Goal: Information Seeking & Learning: Check status

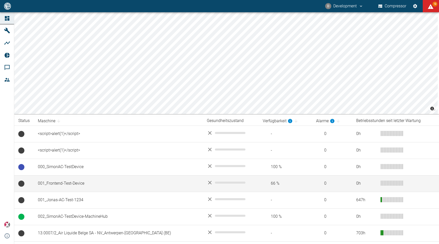
scroll to position [130, 0]
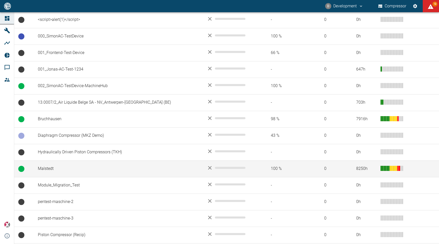
click at [74, 166] on td "Malstedt" at bounding box center [118, 168] width 169 height 17
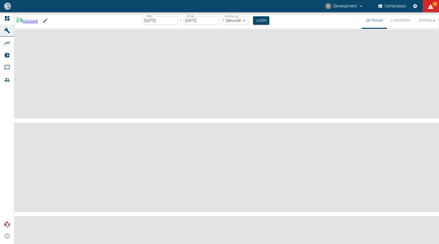
click at [43, 19] on body "D Development Compressor 13 Dashboard Maschinen Analysen Reports Kommentare Mit…" at bounding box center [219, 122] width 439 height 244
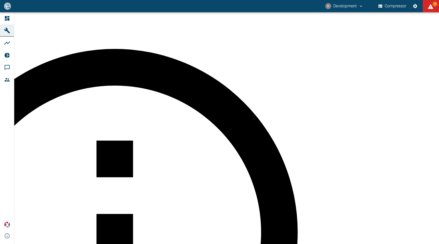
type input "af7d40c2-c812-4a17-a281-d871ce7187b0"
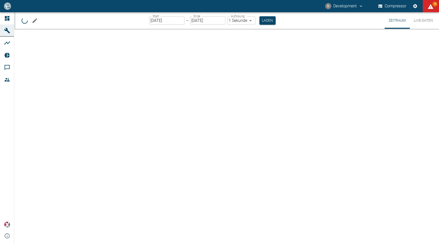
type input "2min"
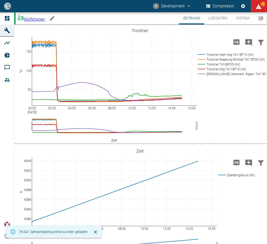
click at [29, 19] on body "D Development Compressor 13 Dashboard Maschinen Analysen Reports Kommentare Mit…" at bounding box center [133, 122] width 267 height 244
